Goal: Answer question/provide support

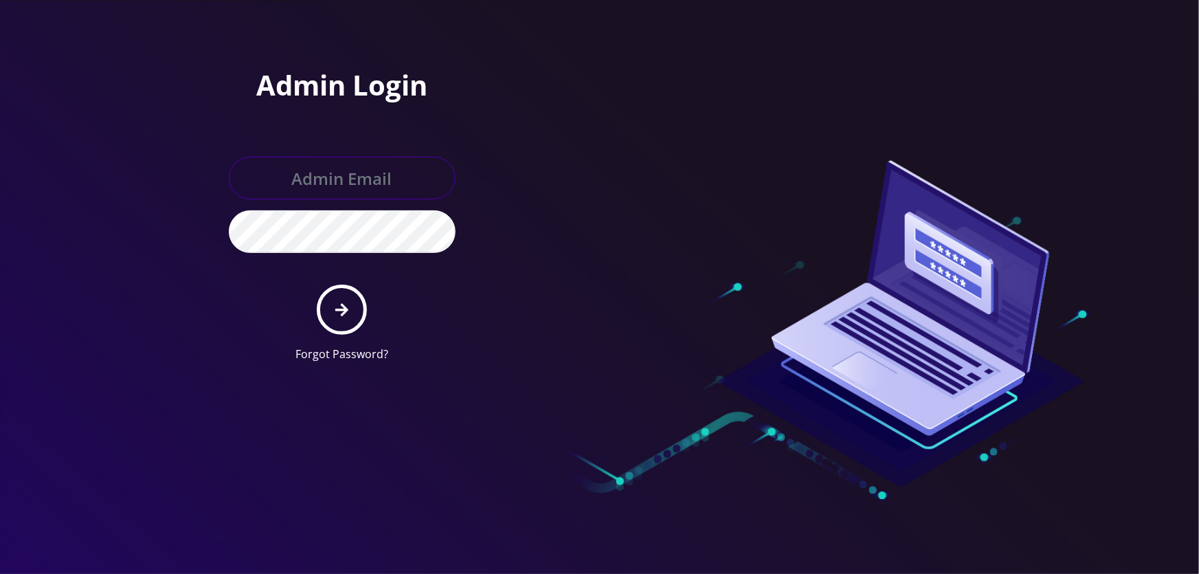
type input "[EMAIL_ADDRESS][DOMAIN_NAME]"
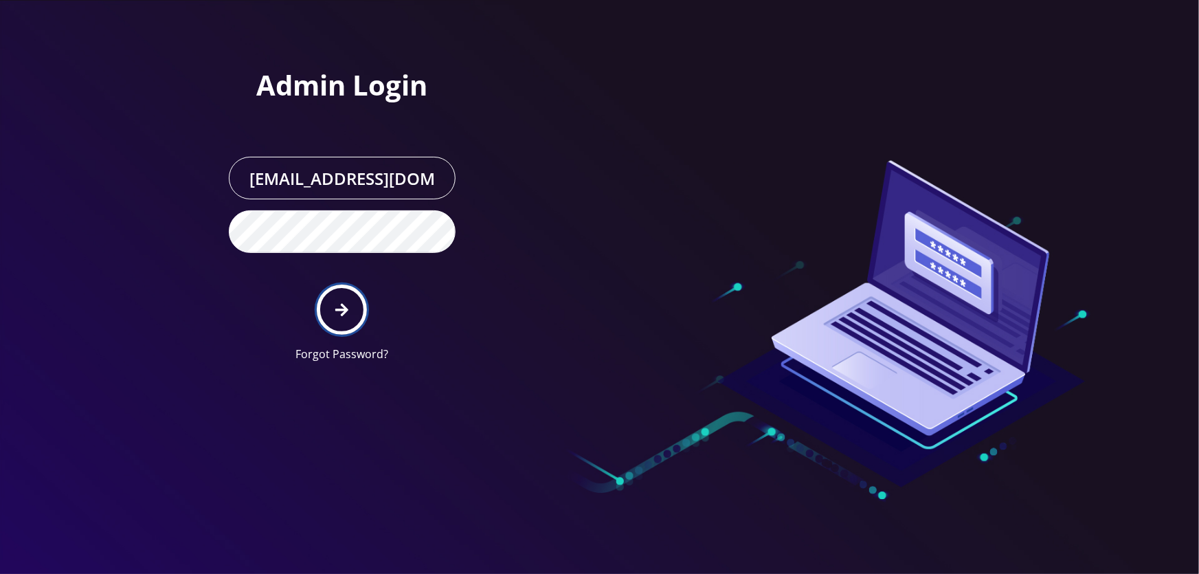
click at [337, 298] on button "submit" at bounding box center [342, 310] width 50 height 50
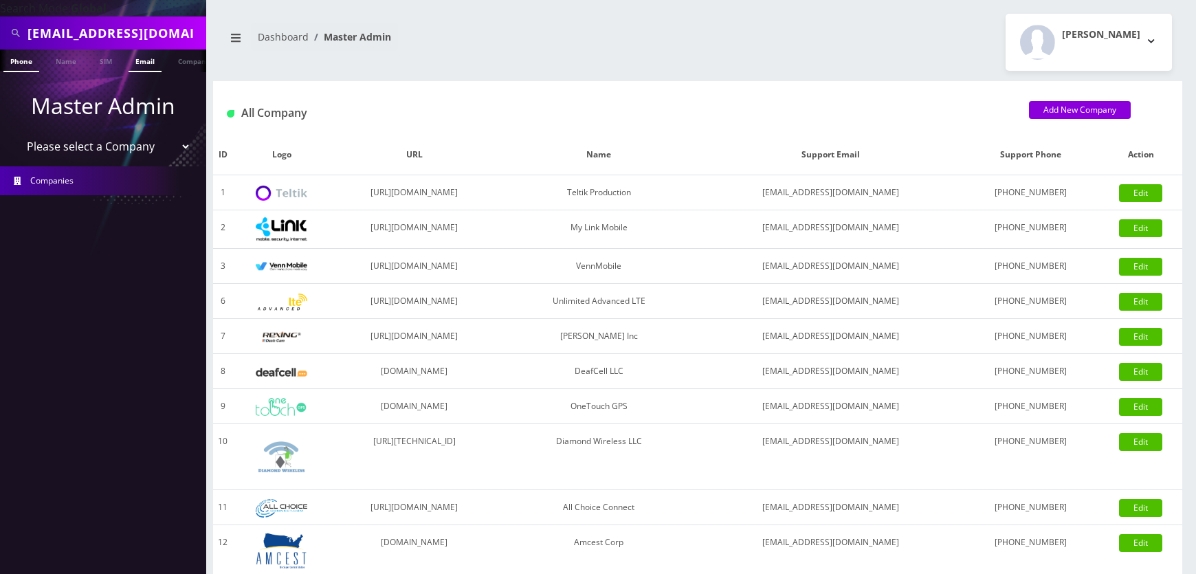
click at [156, 67] on link "Email" at bounding box center [145, 60] width 33 height 23
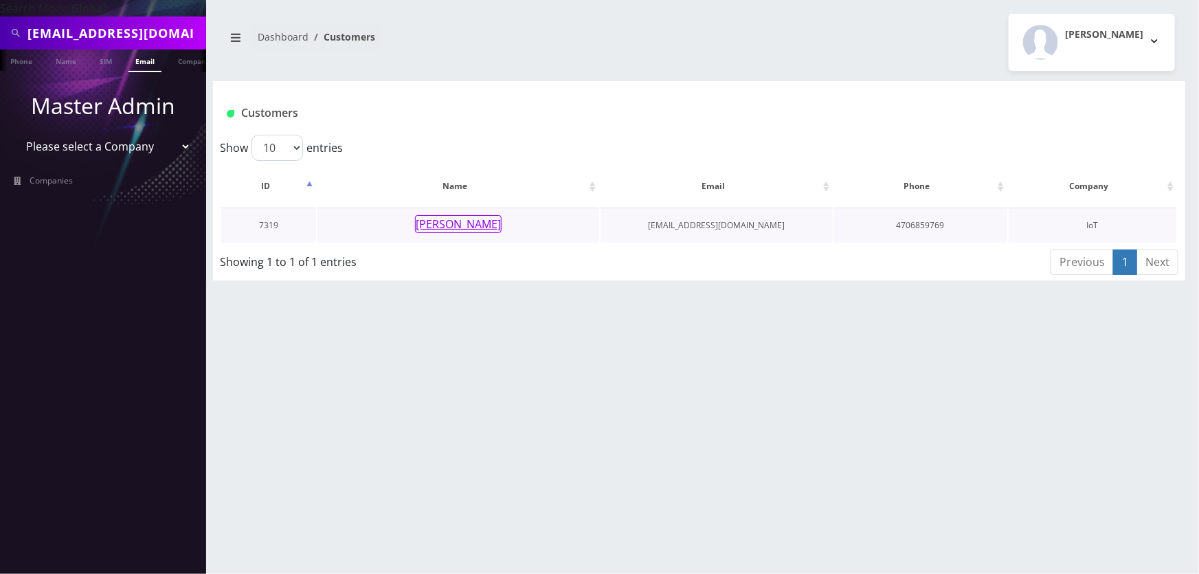
click at [441, 219] on button "[PERSON_NAME]" at bounding box center [458, 224] width 87 height 18
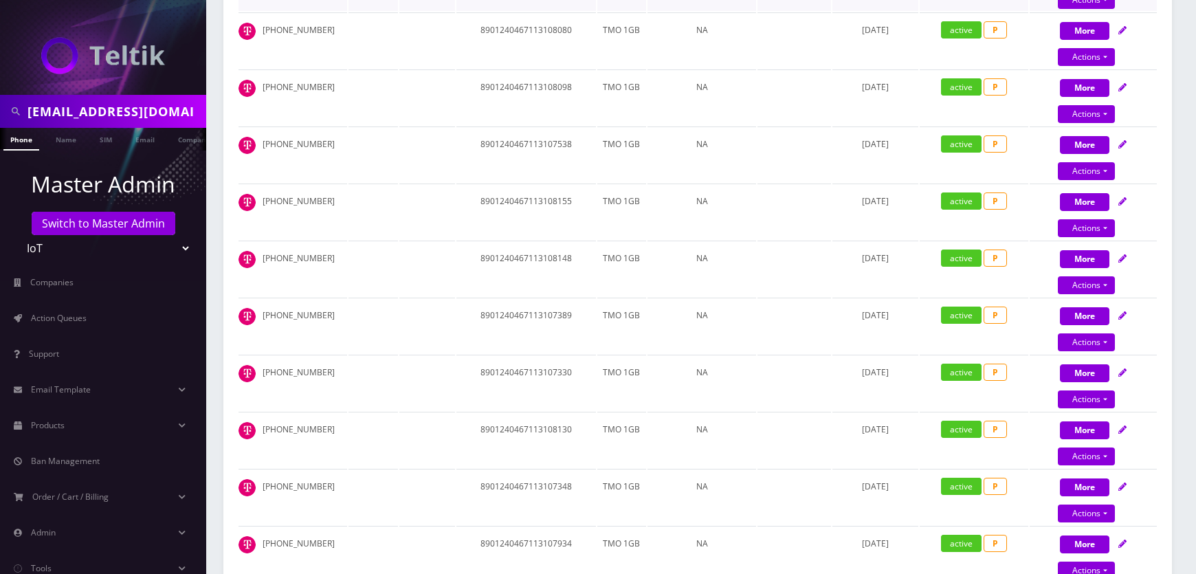
scroll to position [1375, 0]
